Goal: Find specific page/section: Find specific page/section

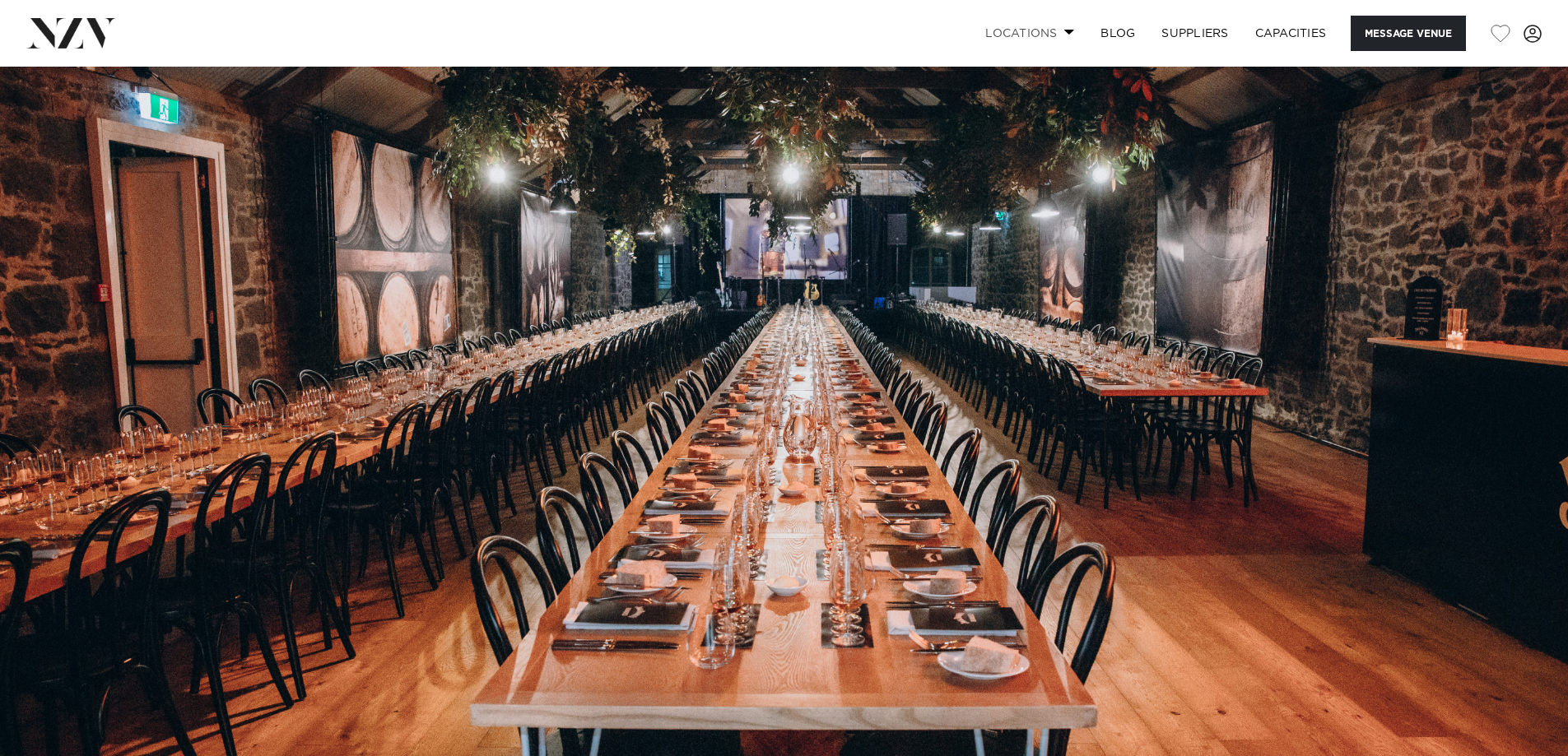
click at [1016, 28] on link "Locations" at bounding box center [1029, 34] width 115 height 35
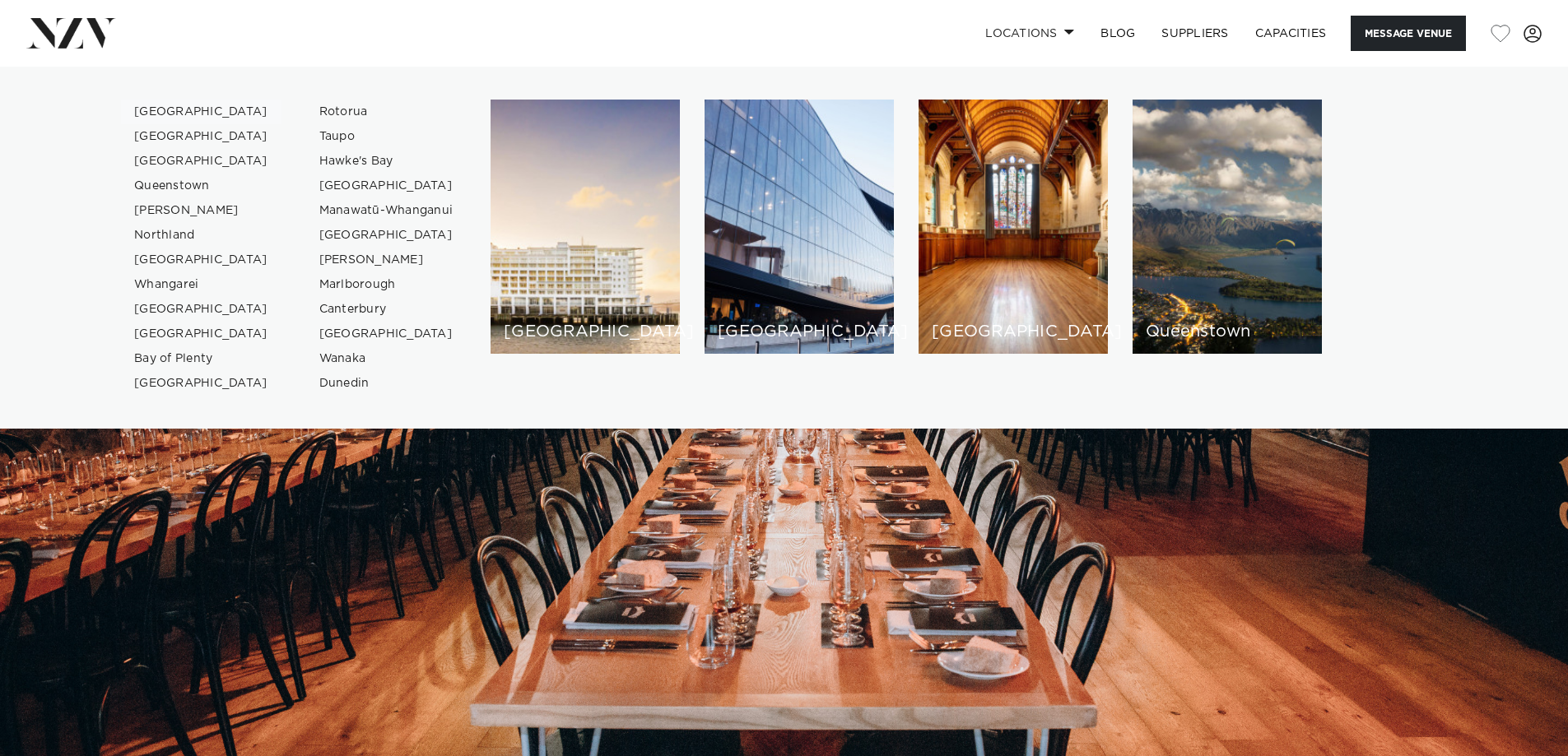
click at [172, 105] on link "[GEOGRAPHIC_DATA]" at bounding box center [201, 111] width 160 height 24
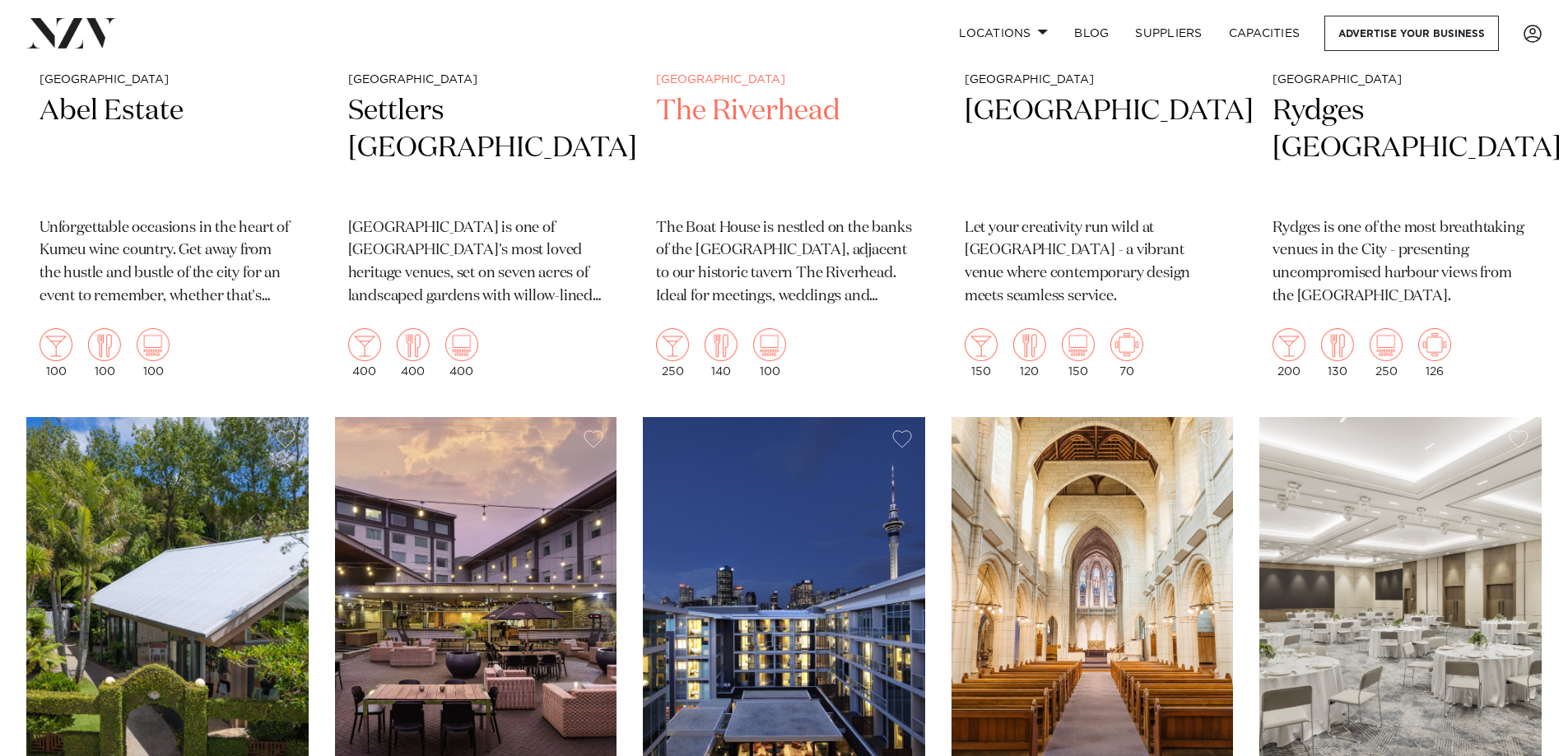
scroll to position [1069, 0]
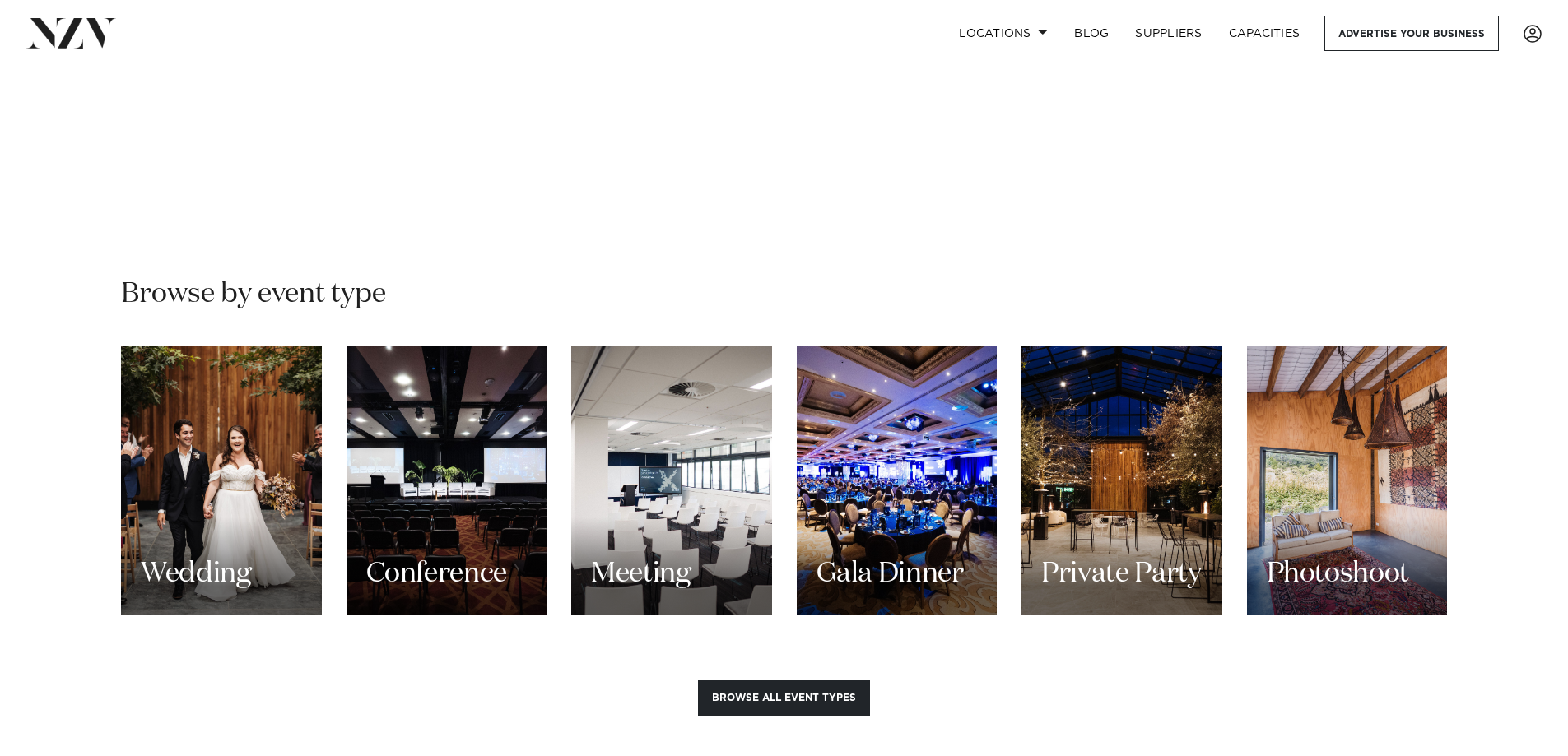
scroll to position [1399, 0]
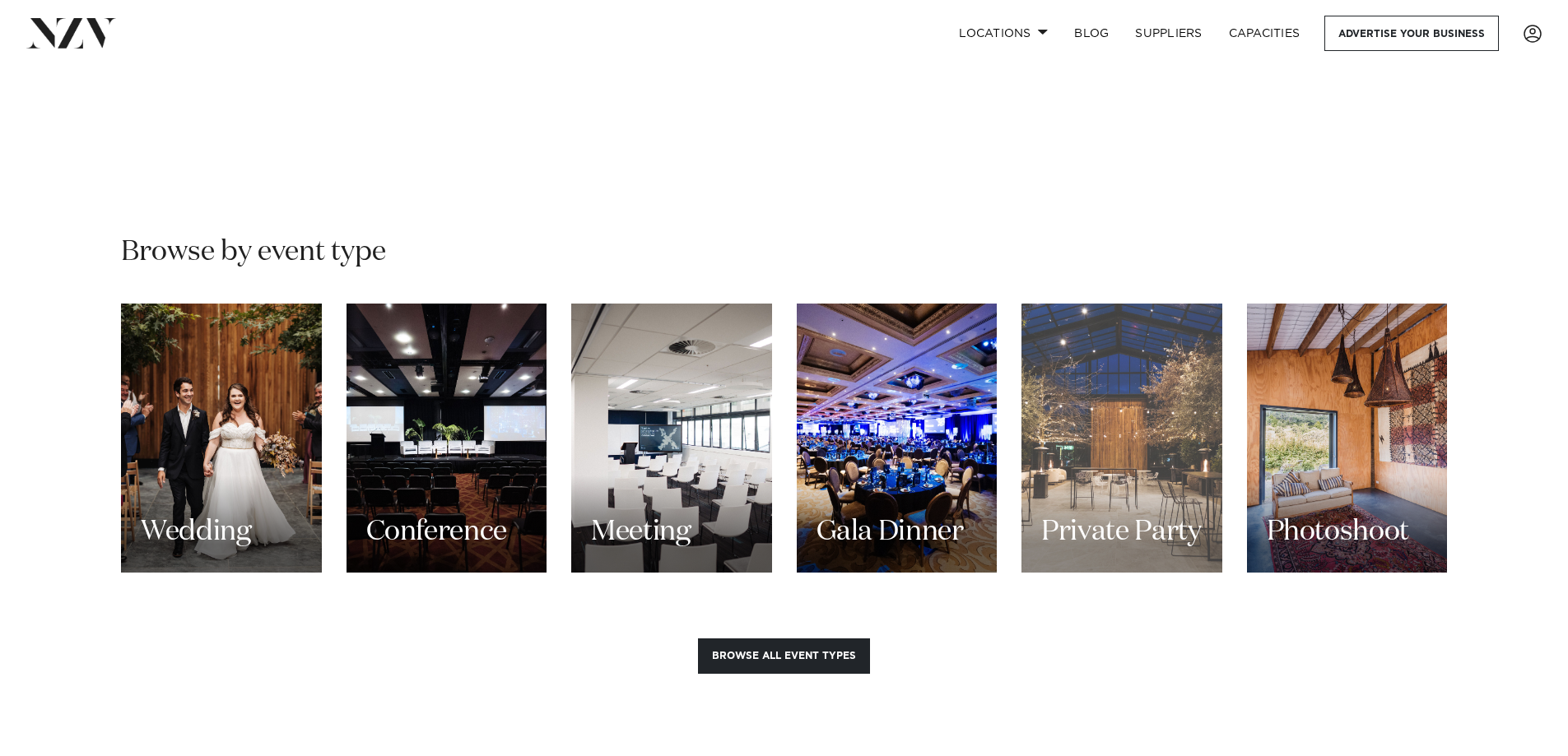
click at [1128, 399] on div "Private Party" at bounding box center [1121, 438] width 201 height 269
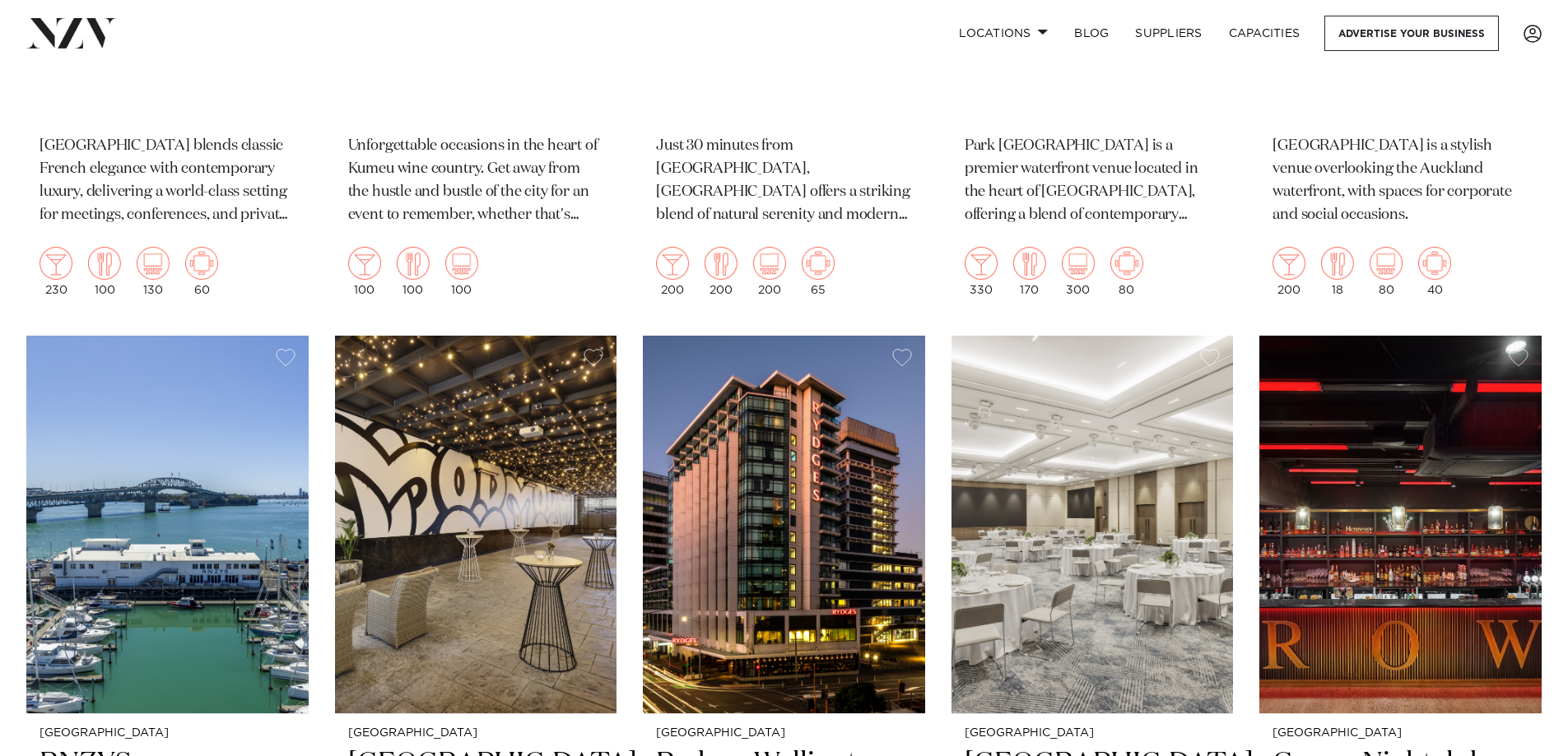
scroll to position [1646, 0]
